Goal: Task Accomplishment & Management: Manage account settings

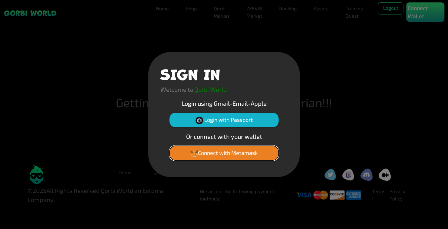
click at [245, 153] on button "Connect with Metamask" at bounding box center [224, 153] width 109 height 15
click at [245, 151] on button "Connect with Metamask" at bounding box center [224, 153] width 109 height 15
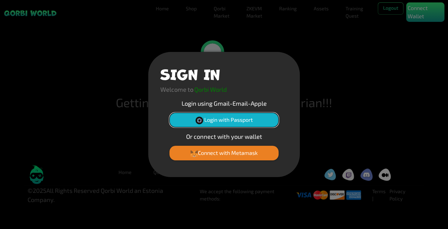
click at [200, 118] on img at bounding box center [200, 121] width 8 height 8
click at [257, 118] on button "Login with Passport" at bounding box center [224, 120] width 109 height 15
click at [238, 115] on button "Login with Passport" at bounding box center [224, 120] width 109 height 15
click at [238, 116] on button "Login with Passport" at bounding box center [224, 120] width 109 height 15
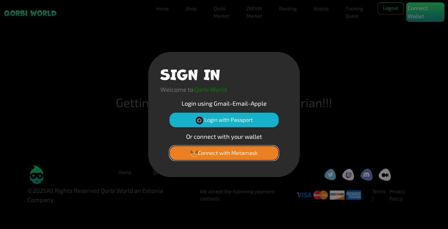
click at [236, 155] on button "Connect with Metamask" at bounding box center [224, 153] width 109 height 15
click at [238, 146] on button "Connect with Metamask" at bounding box center [224, 153] width 109 height 15
click at [232, 155] on button "Connect with Metamask" at bounding box center [224, 153] width 109 height 15
drag, startPoint x: 422, startPoint y: 69, endPoint x: 417, endPoint y: 45, distance: 25.1
click at [422, 69] on div "SIGN IN Welcome to Qorbi World Login using Gmail-Email-Apple Login with Passpor…" at bounding box center [224, 114] width 448 height 229
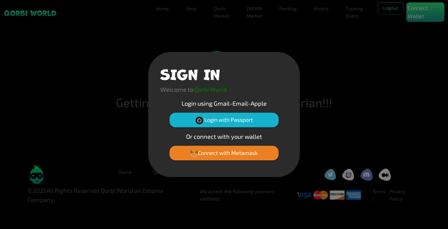
click at [426, 14] on div "SIGN IN Welcome to Qorbi World Login using Gmail-Email-Apple Login with Passpor…" at bounding box center [224, 114] width 448 height 229
click at [36, 13] on div "SIGN IN Welcome to Qorbi World Login using Gmail-Email-Apple Login with Passpor…" at bounding box center [224, 114] width 448 height 229
click at [247, 150] on button "Connect with Metamask" at bounding box center [224, 153] width 109 height 15
click at [224, 120] on button "Login with Passport" at bounding box center [224, 120] width 109 height 15
click at [216, 120] on button "Login with Passport" at bounding box center [224, 120] width 109 height 15
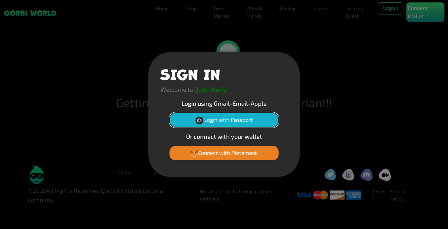
click at [216, 125] on button "Login with Passport" at bounding box center [224, 120] width 109 height 15
click at [228, 123] on button "Login with Passport" at bounding box center [224, 120] width 109 height 15
click at [218, 123] on button "Login with Passport" at bounding box center [224, 120] width 109 height 15
click at [219, 117] on button "Login with Passport" at bounding box center [224, 120] width 109 height 15
click at [256, 108] on div "SIGN IN Welcome to Qorbi World Login using Gmail-Email-Apple Login with Passpor…" at bounding box center [224, 114] width 152 height 125
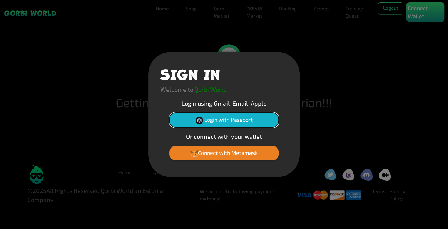
click at [250, 116] on button "Login with Passport" at bounding box center [224, 120] width 109 height 15
